Goal: Task Accomplishment & Management: Manage account settings

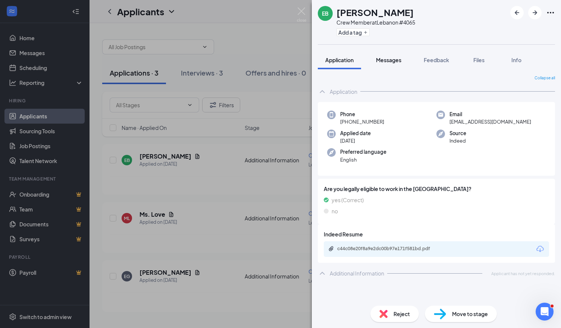
click at [379, 60] on span "Messages" at bounding box center [388, 60] width 25 height 7
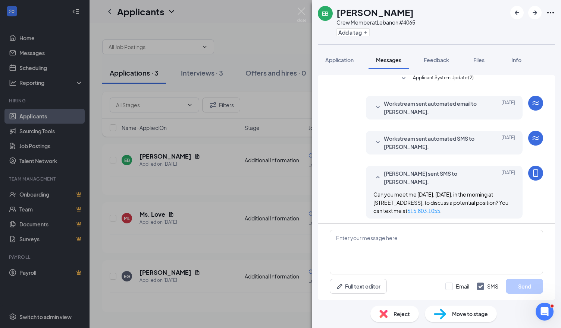
scroll to position [7, 0]
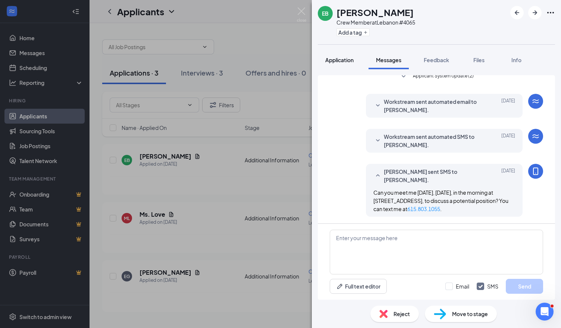
click at [348, 60] on span "Application" at bounding box center [339, 60] width 28 height 7
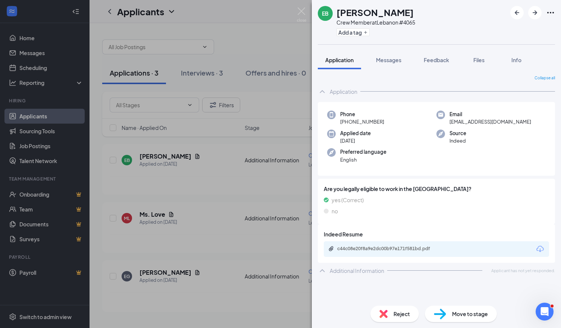
click at [234, 49] on div "EB [PERSON_NAME] Crew Member at [GEOGRAPHIC_DATA] #4065 Add a tag Application M…" at bounding box center [280, 164] width 561 height 328
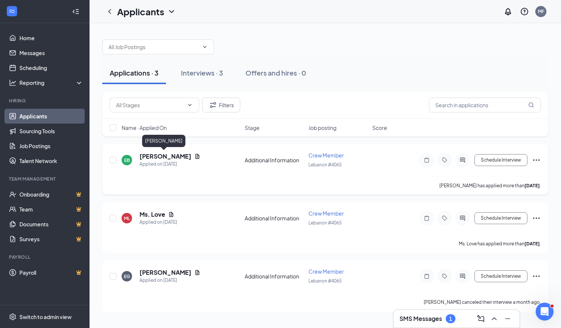
click at [173, 156] on h5 "[PERSON_NAME]" at bounding box center [165, 156] width 52 height 8
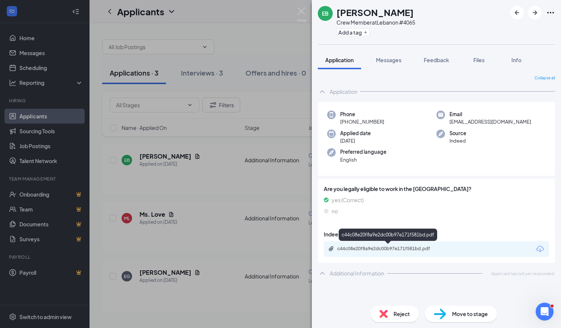
click at [394, 251] on div "c44c08e20f8a9e2dc00b97e171f581bd.pdf" at bounding box center [389, 249] width 104 height 6
click at [227, 13] on div "EB [PERSON_NAME] Crew Member at [GEOGRAPHIC_DATA] #4065 Add a tag Application M…" at bounding box center [280, 164] width 561 height 328
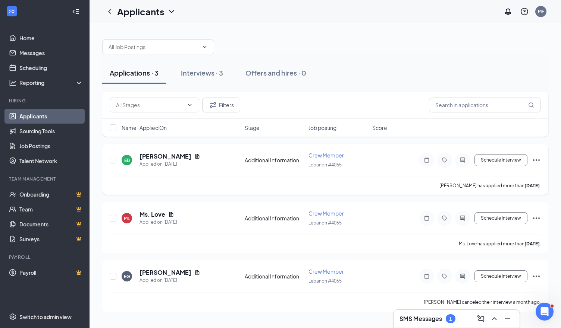
click at [538, 158] on icon "Ellipses" at bounding box center [536, 160] width 9 height 9
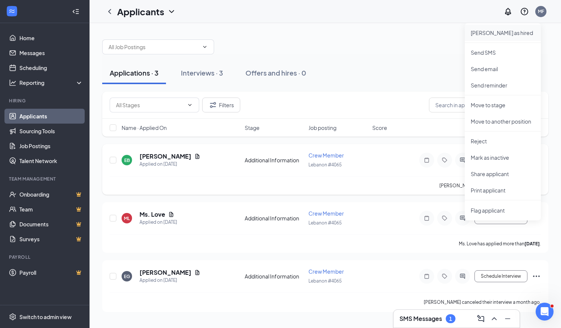
click at [485, 35] on p "[PERSON_NAME] as hired" at bounding box center [502, 32] width 64 height 7
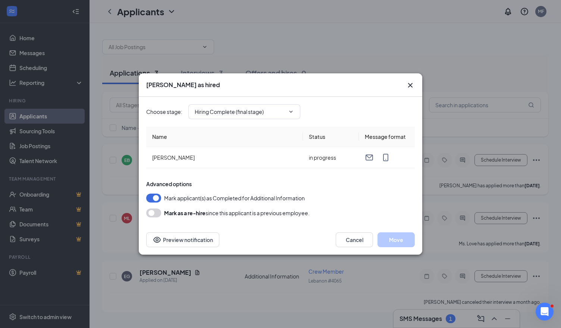
type input "Hiring Complete (final stage)"
click at [402, 244] on button "Move" at bounding box center [395, 240] width 37 height 15
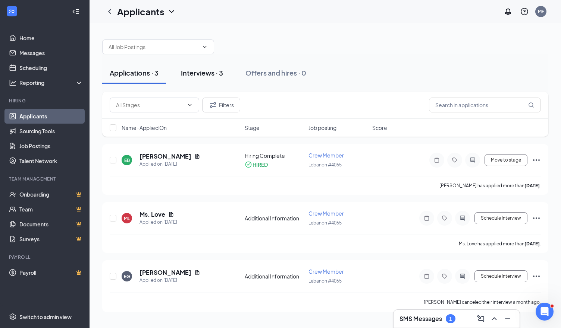
click at [196, 73] on div "Interviews · 3" at bounding box center [202, 72] width 42 height 9
